Goal: Check status

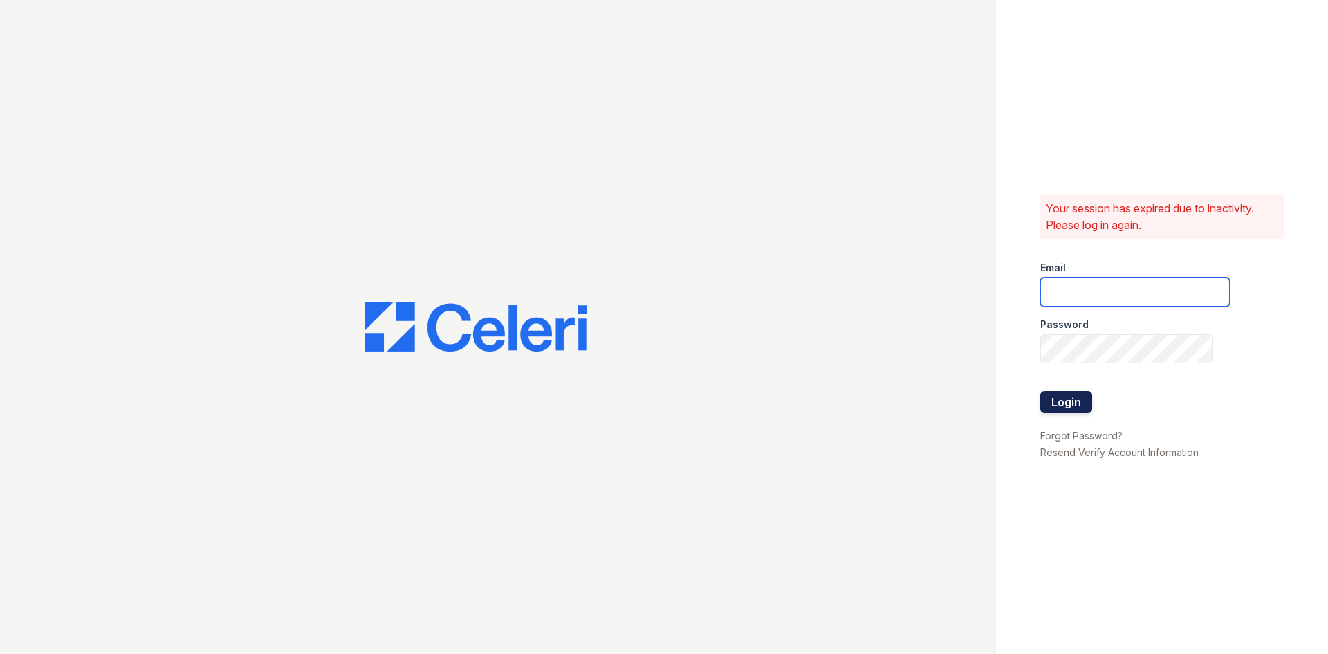
type input "[DOMAIN_NAME][EMAIL_ADDRESS][DOMAIN_NAME]"
click at [1055, 397] on button "Login" at bounding box center [1066, 402] width 52 height 22
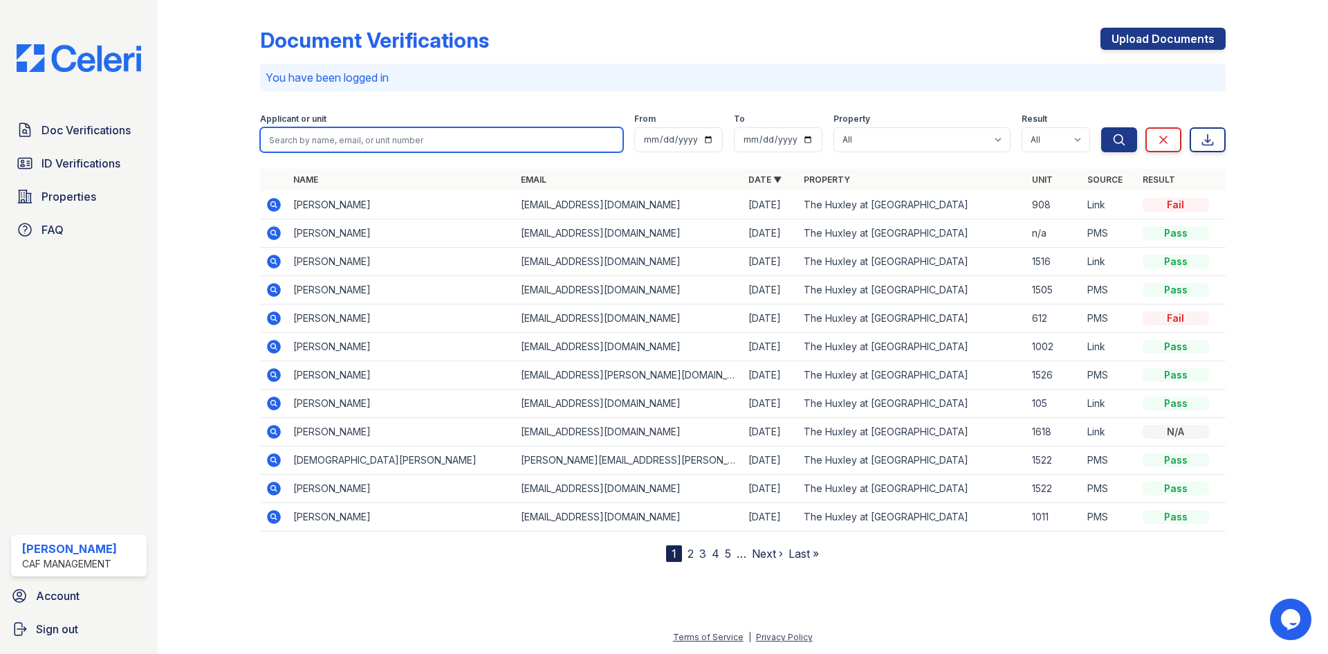
click at [344, 141] on input "search" at bounding box center [441, 139] width 363 height 25
type input "DARON"
click at [1101, 127] on button "Search" at bounding box center [1119, 139] width 36 height 25
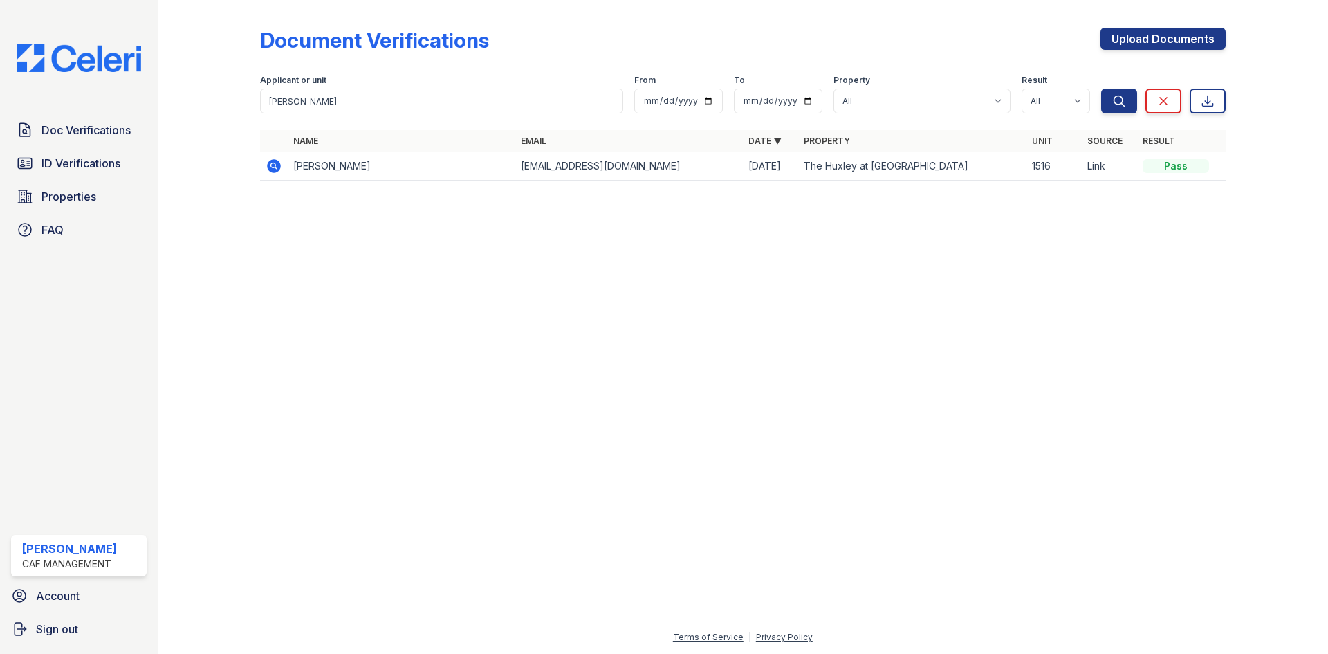
click at [277, 168] on icon at bounding box center [274, 166] width 14 height 14
